Goal: Information Seeking & Learning: Learn about a topic

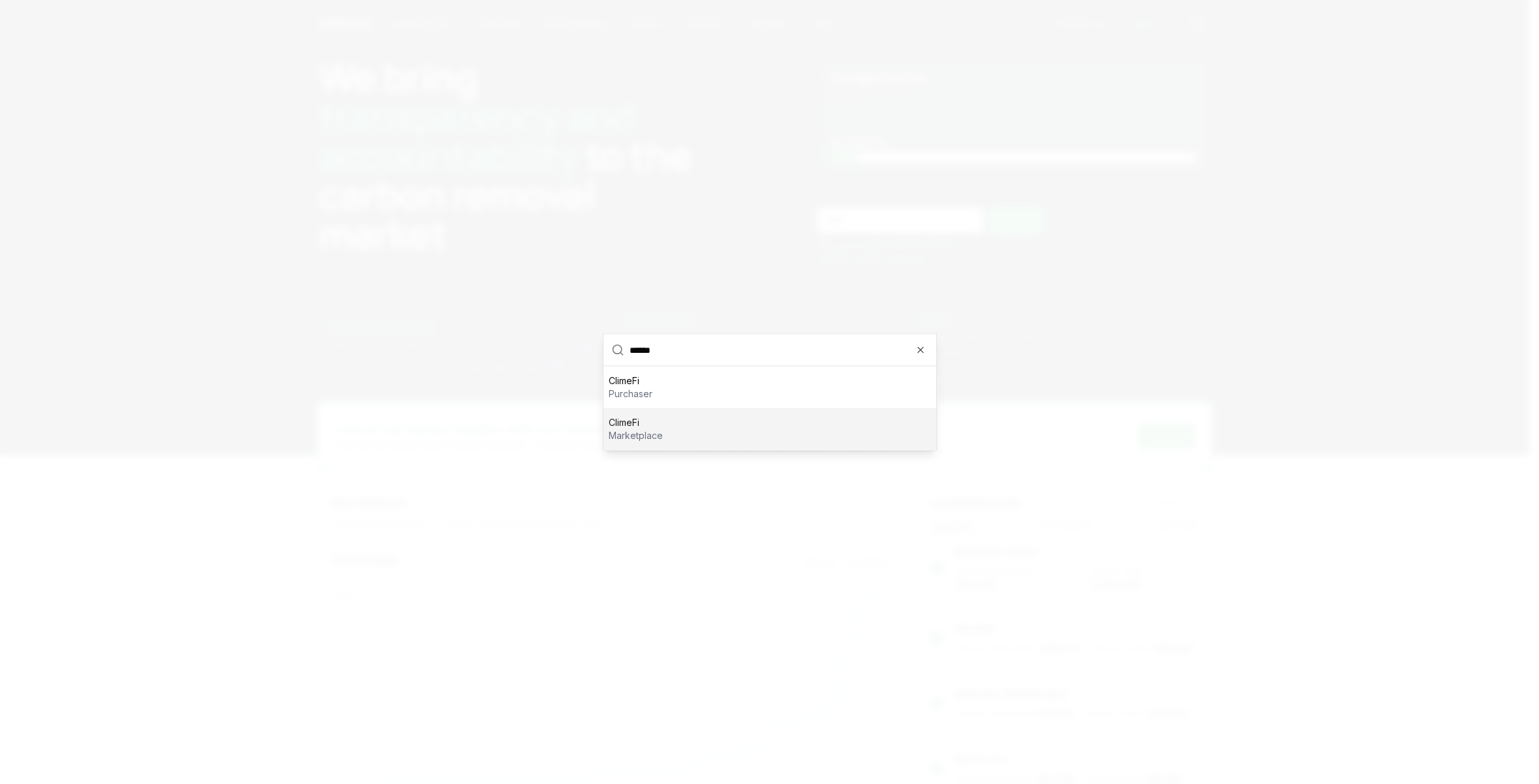
type input "******"
click at [645, 443] on div "ClimeFi marketplace" at bounding box center [770, 428] width 333 height 41
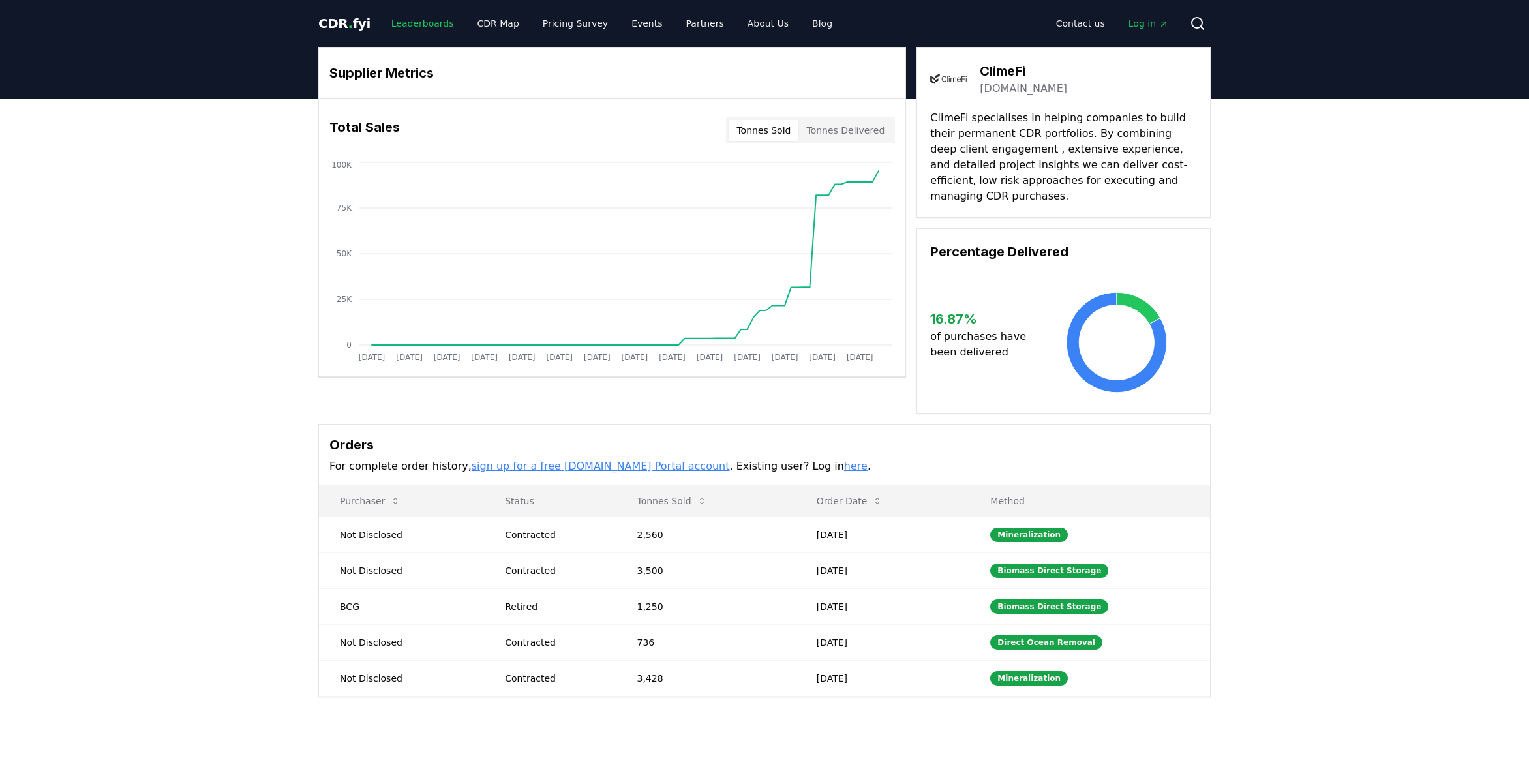
click at [399, 24] on link "Leaderboards" at bounding box center [422, 24] width 84 height 24
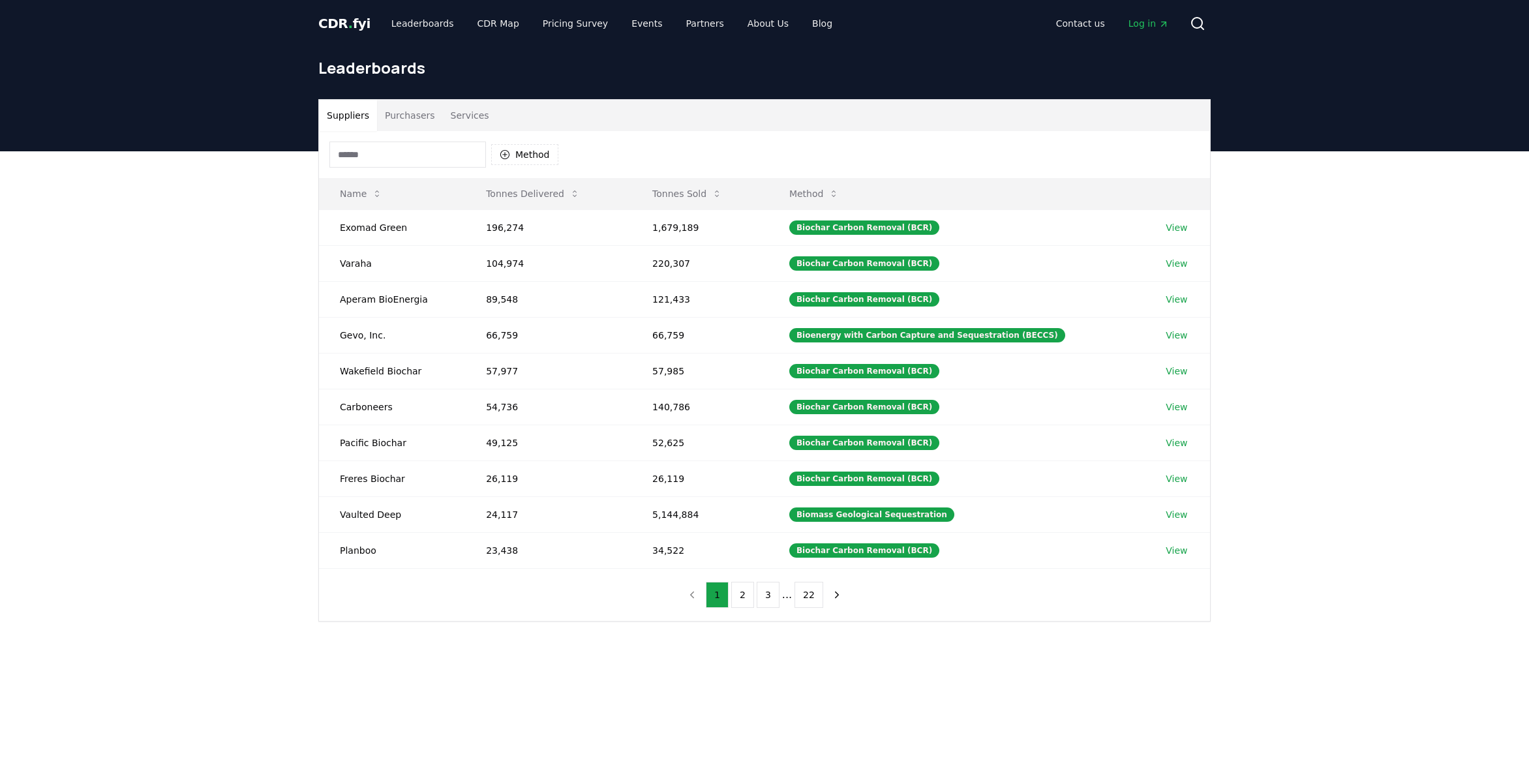
click at [479, 116] on button "Services" at bounding box center [470, 116] width 54 height 31
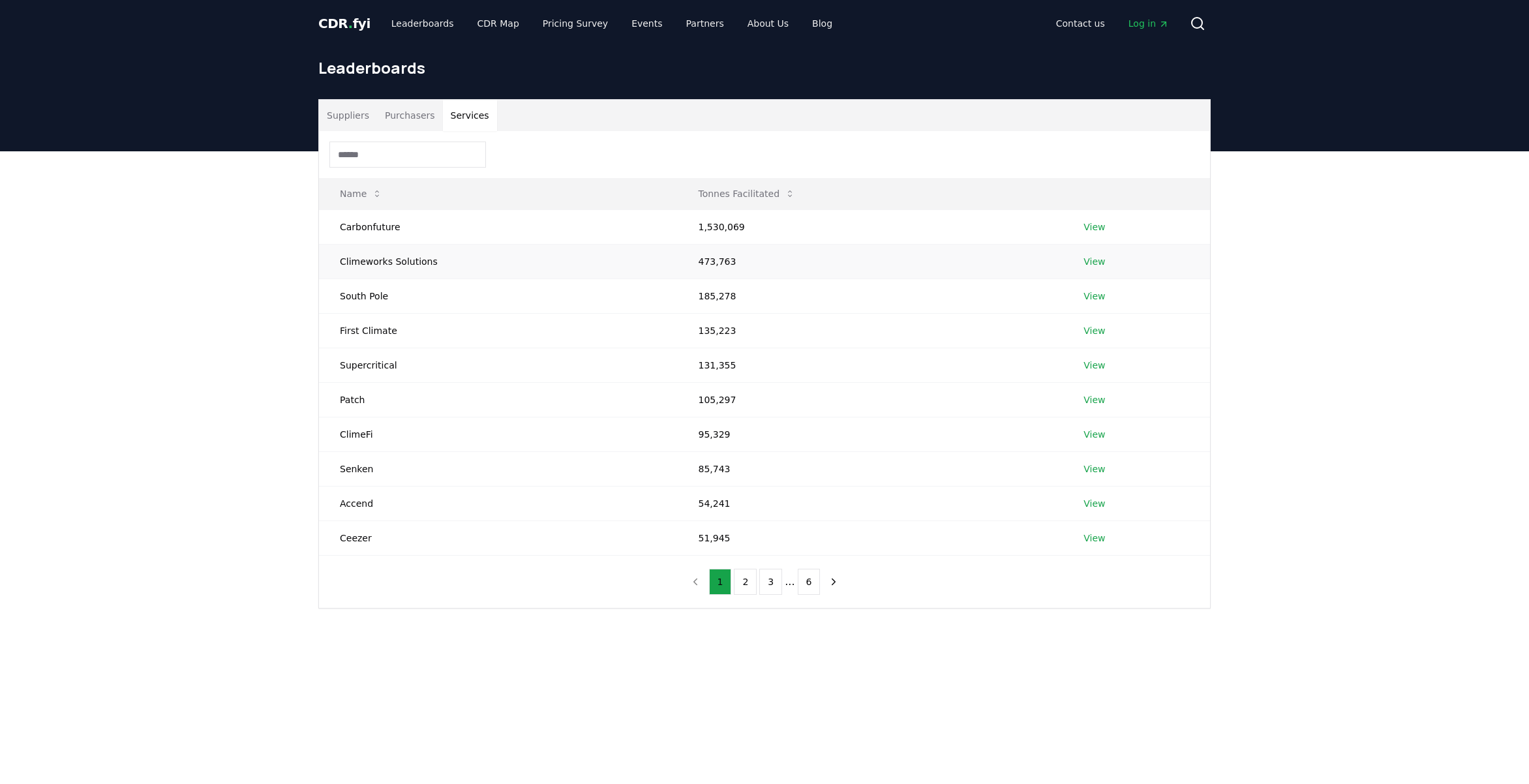
click at [356, 254] on td "Climeworks Solutions" at bounding box center [498, 261] width 359 height 35
click at [370, 235] on td "Carbonfuture" at bounding box center [498, 227] width 359 height 35
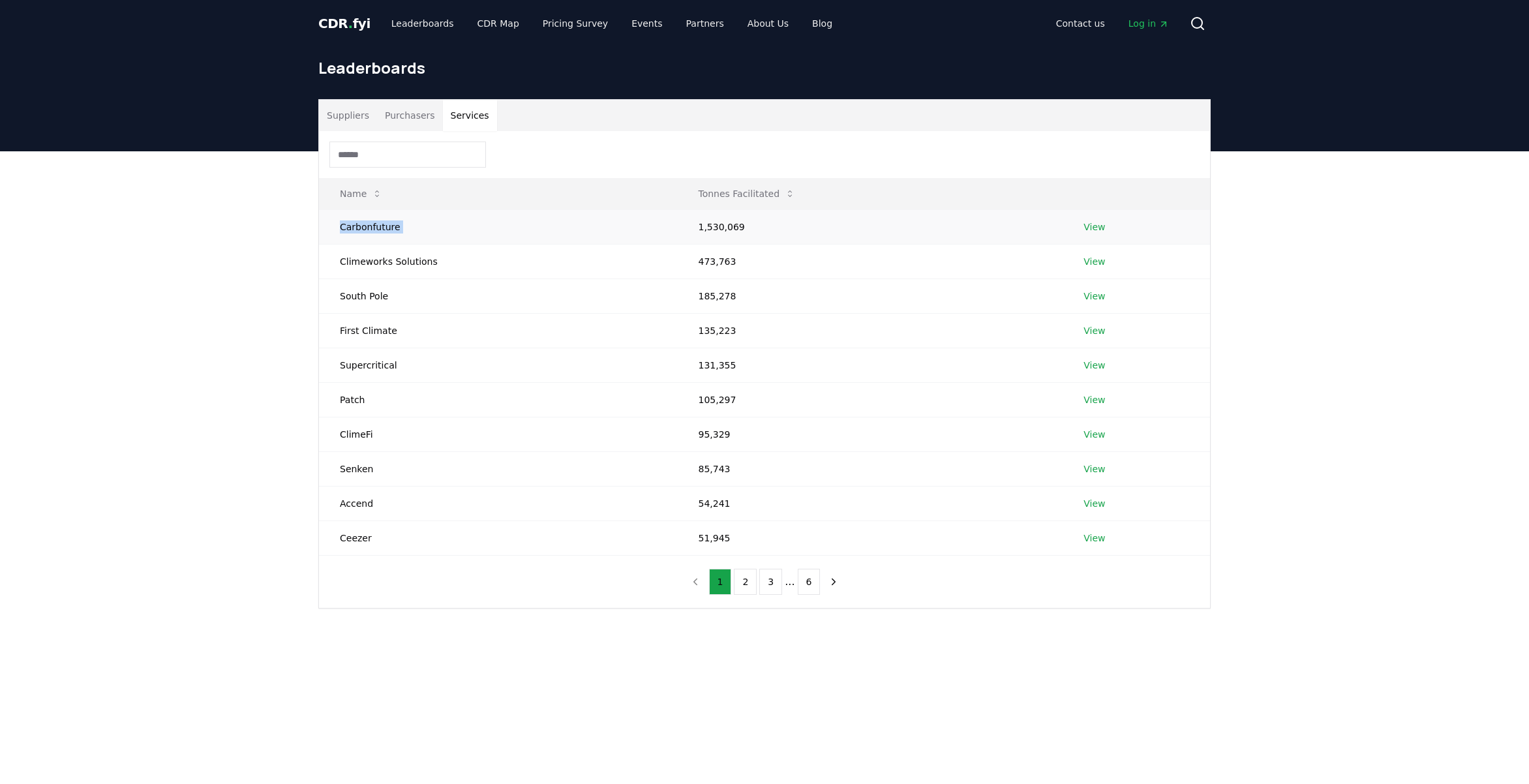
click at [370, 235] on td "Carbonfuture" at bounding box center [498, 227] width 359 height 35
click at [366, 242] on td "Carbonfuture" at bounding box center [498, 227] width 359 height 35
click at [359, 268] on td "Climeworks Solutions" at bounding box center [498, 261] width 359 height 35
click at [347, 296] on td "South Pole" at bounding box center [498, 296] width 359 height 35
click at [347, 295] on td "South Pole" at bounding box center [498, 296] width 359 height 35
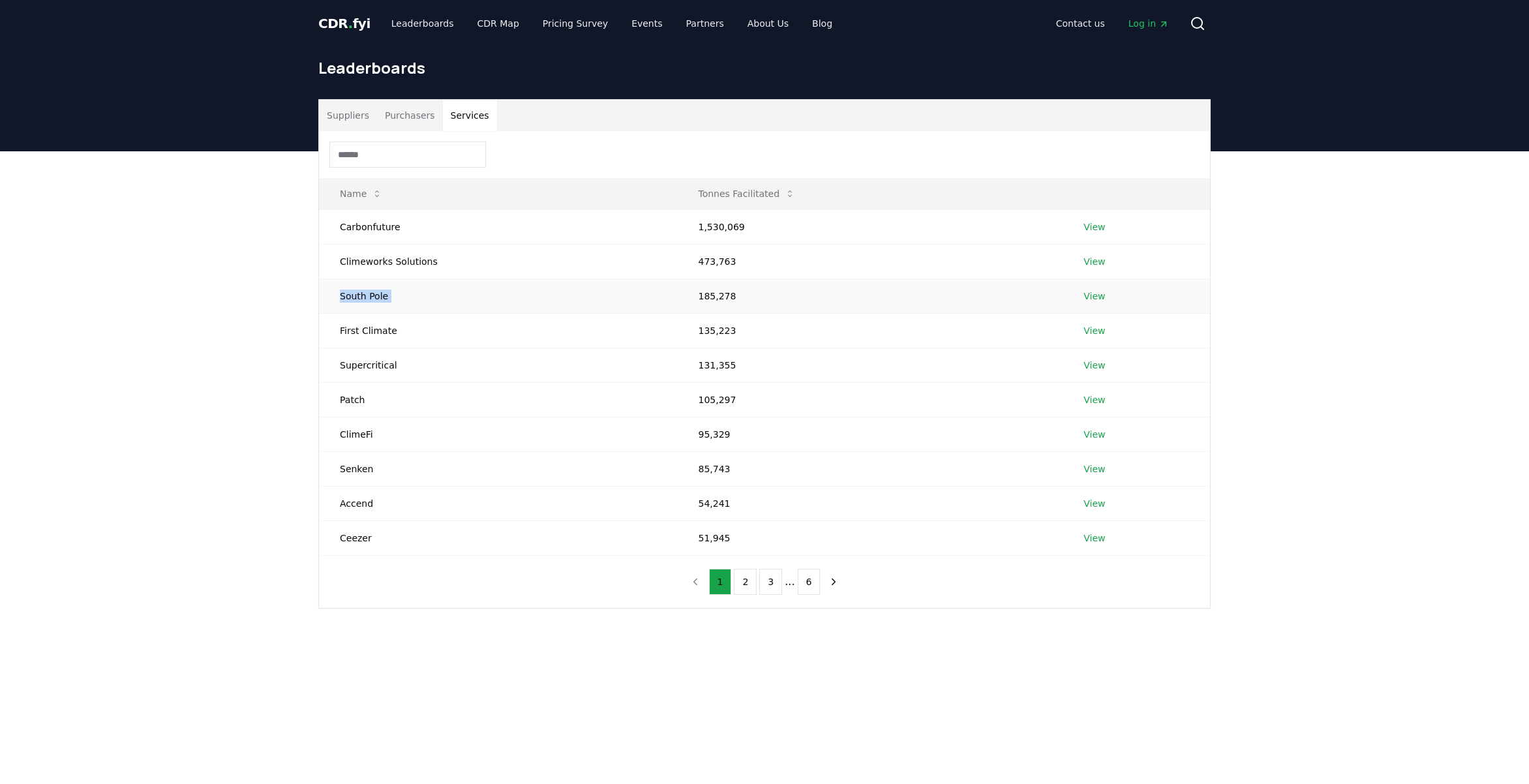
click at [347, 295] on td "South Pole" at bounding box center [498, 296] width 359 height 35
click at [1100, 297] on link "View" at bounding box center [1093, 296] width 21 height 13
